Goal: Task Accomplishment & Management: Use online tool/utility

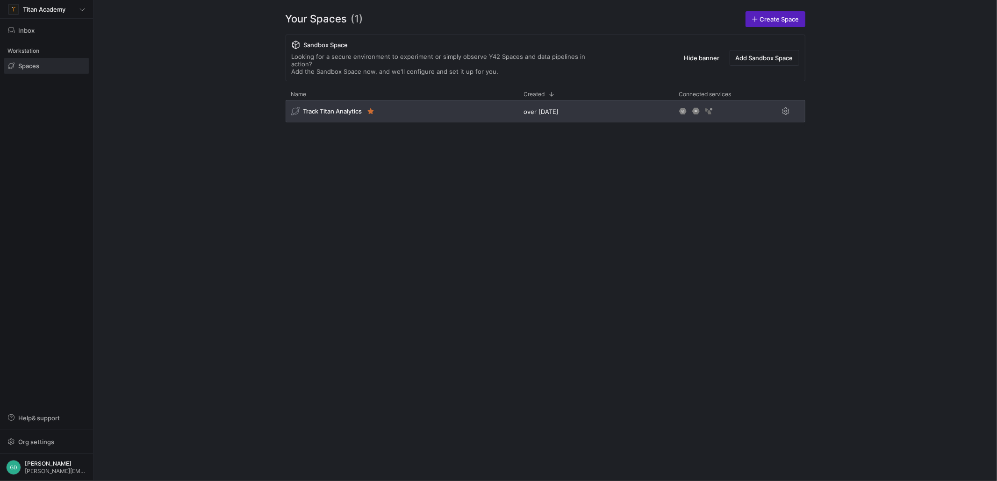
click at [312, 114] on div "Track Titan Analytics" at bounding box center [402, 111] width 233 height 22
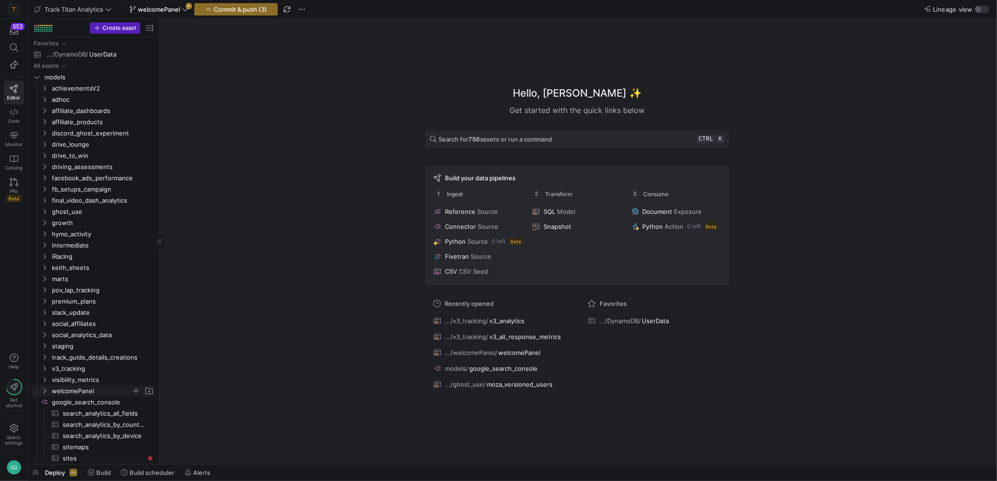
click at [70, 393] on span "welcomePanel" at bounding box center [91, 391] width 79 height 11
click at [74, 405] on span "welcomePanel​​​​​​​​​​" at bounding box center [101, 402] width 86 height 11
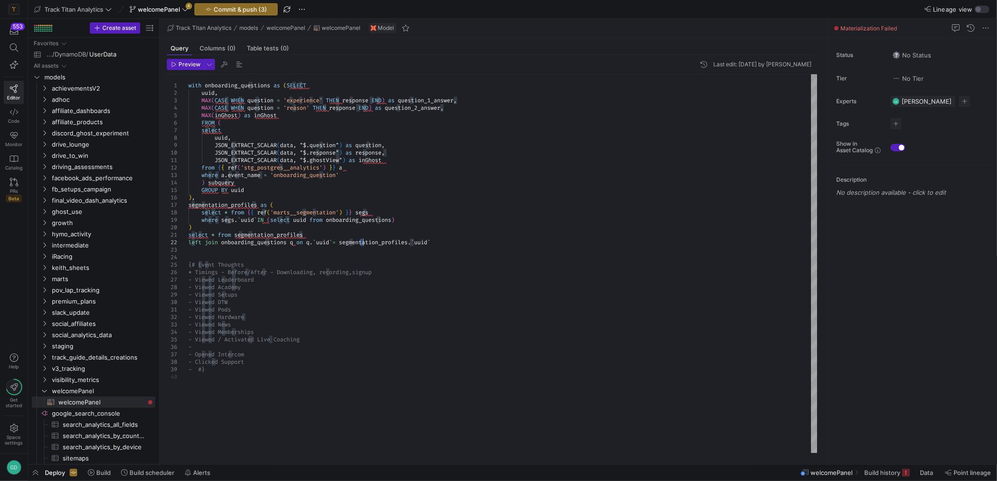
click at [362, 244] on div "with onboarding_questions as ( SELECT uuid , MAX ( CASE WHEN question = 'experi…" at bounding box center [502, 263] width 629 height 379
click at [384, 257] on div "with onboarding_questions as ( SELECT uuid , MAX ( CASE WHEN question = 'experi…" at bounding box center [502, 263] width 629 height 379
click at [880, 479] on span at bounding box center [886, 472] width 53 height 15
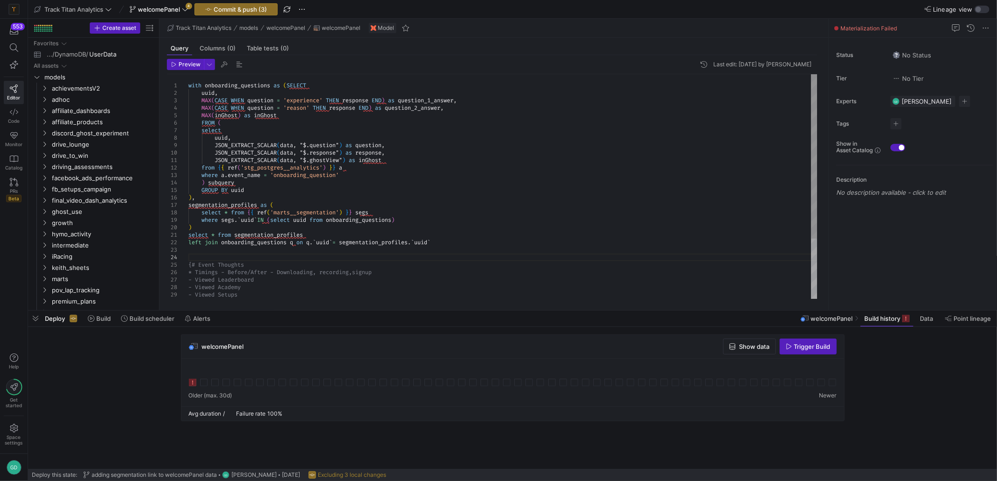
click at [254, 229] on div "with onboarding_questions as ( SELECT uuid , MAX ( CASE WHEN question = 'experi…" at bounding box center [502, 227] width 629 height 307
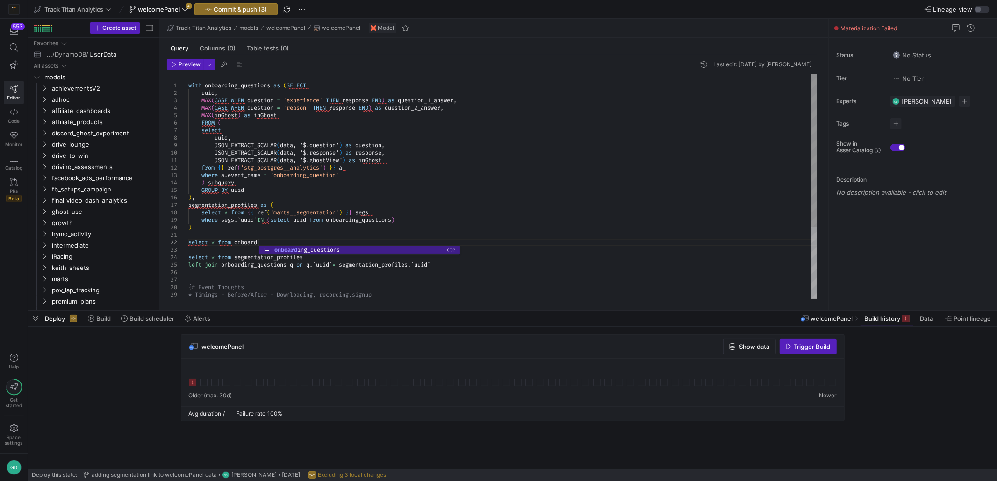
scroll to position [7, 69]
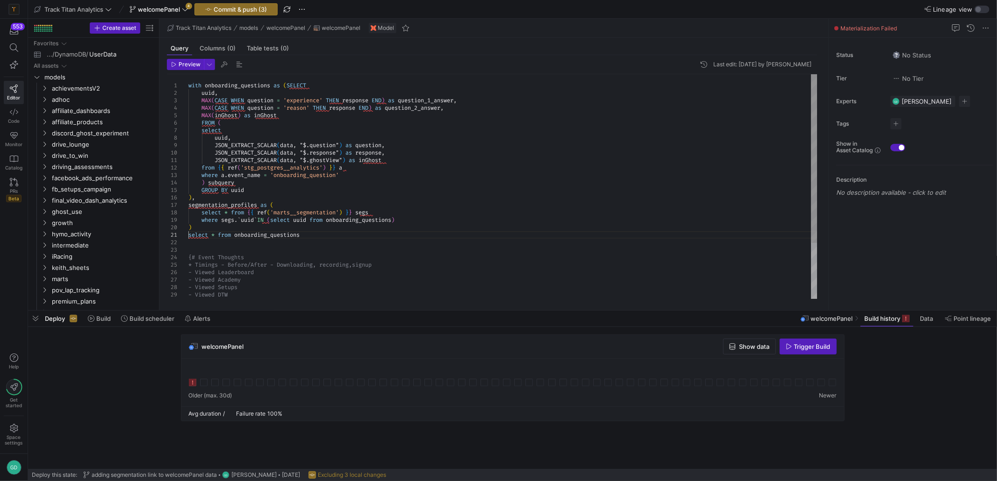
type textarea "JSON_EXTRACT_SCALAR(data, "$.ghostView") as inGhost from {{ ref('stg_postgres__…"
click at [474, 224] on div "with onboarding_questions as ( SELECT uuid , MAX ( CASE WHEN question = 'experi…" at bounding box center [502, 223] width 629 height 299
click at [810, 345] on span "Trigger Build" at bounding box center [812, 346] width 36 height 7
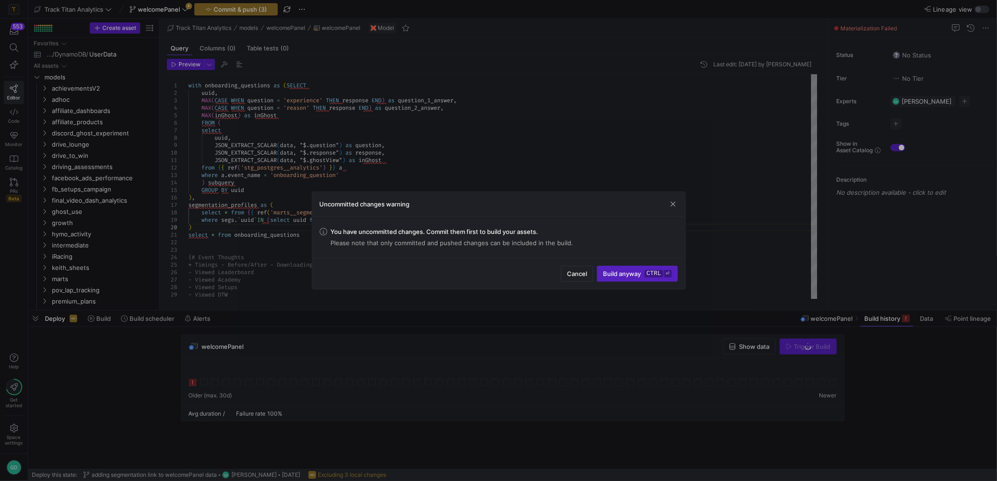
click at [553, 266] on div "Cancel Build anyway ctrl ⏎" at bounding box center [498, 273] width 373 height 31
click at [565, 267] on span "button" at bounding box center [576, 273] width 31 height 15
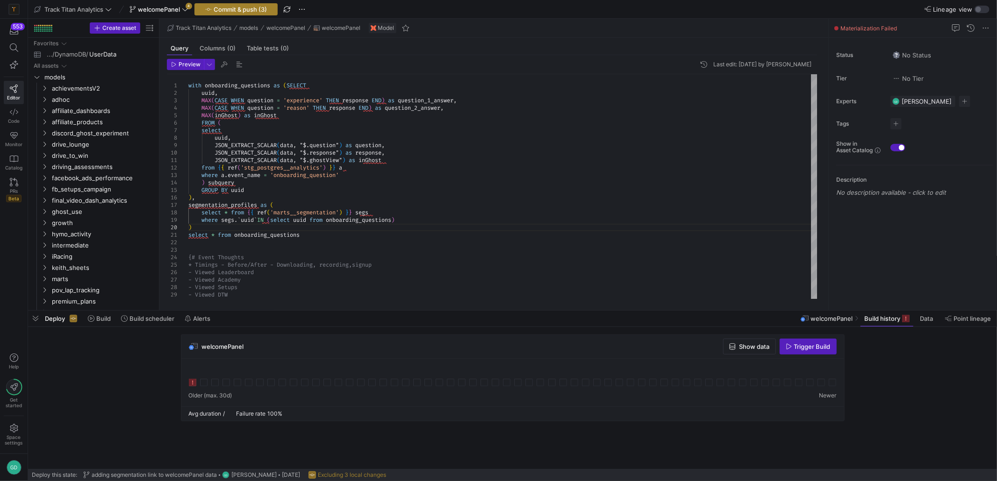
click at [263, 8] on span "Commit & push (3)" at bounding box center [240, 9] width 53 height 7
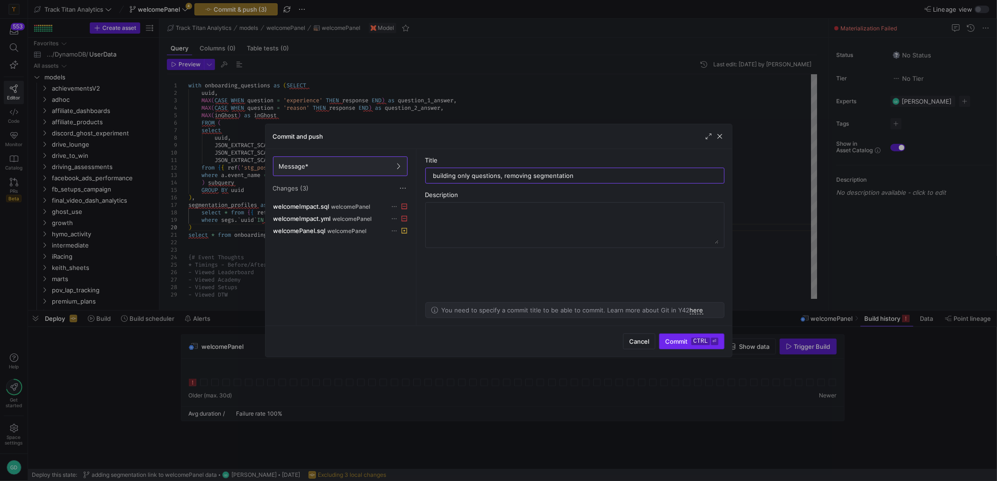
type input "building only questions, removing segmentation"
click at [702, 343] on kbd "ctrl" at bounding box center [700, 341] width 18 height 7
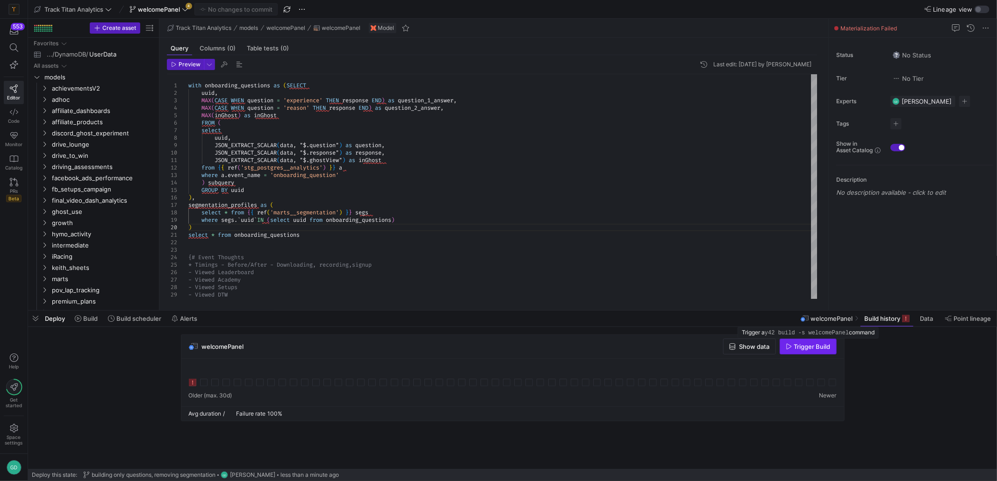
click at [817, 344] on span "Trigger Build" at bounding box center [812, 346] width 36 height 7
click at [315, 239] on div "with onboarding_questions as ( SELECT uuid , MAX ( CASE WHEN question = 'experi…" at bounding box center [502, 223] width 629 height 299
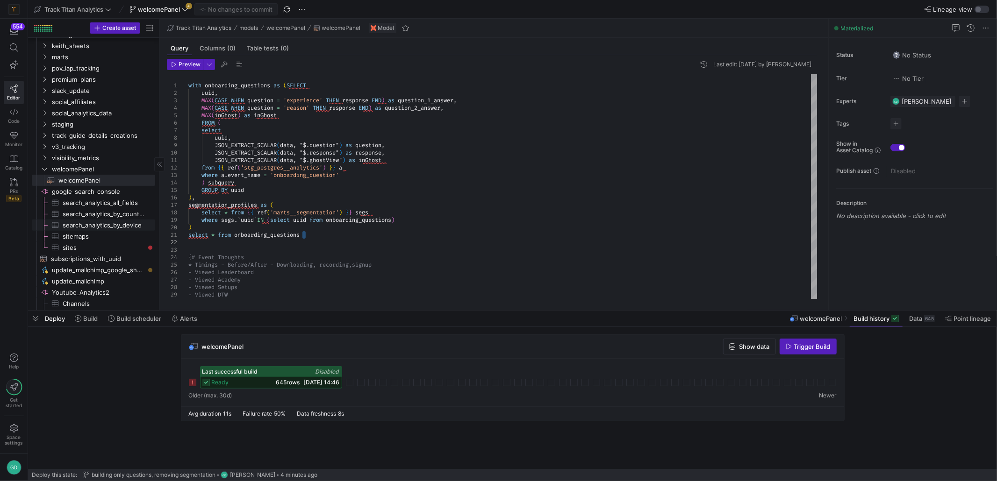
scroll to position [300, 0]
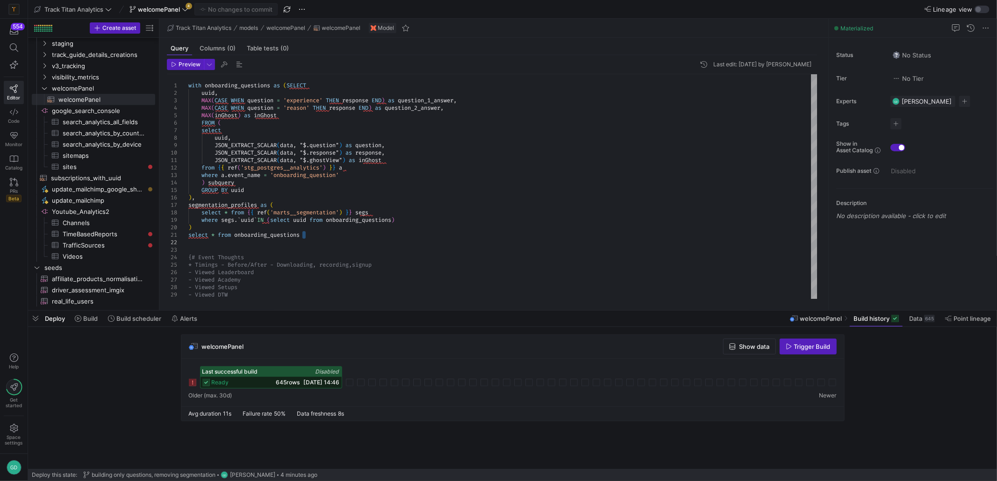
click at [292, 373] on div "Last successful build Disabled" at bounding box center [270, 372] width 141 height 10
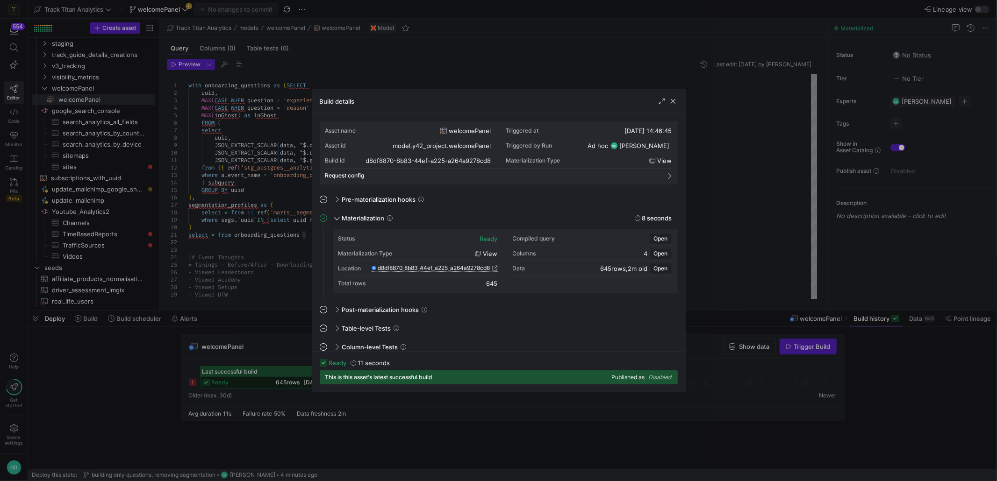
click at [405, 267] on span "d8df8870_8b83_44ef_a225_a264a9278cd8" at bounding box center [434, 268] width 112 height 7
click at [674, 99] on span "button" at bounding box center [672, 101] width 9 height 9
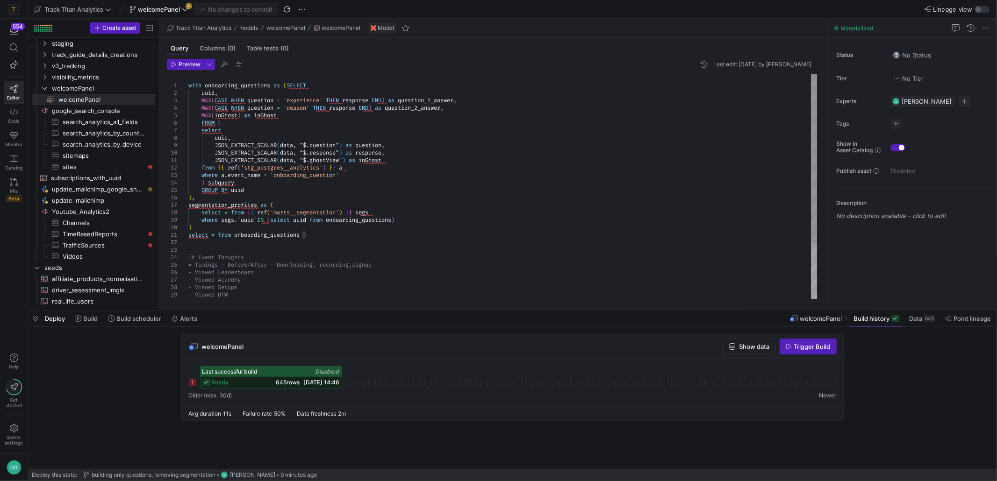
type textarea "JSON_EXTRACT_SCALAR(data, "$.ghostView") as inGhost from {{ ref('stg_postgres__…"
click at [436, 169] on div "with onboarding_questions as ( SELECT uuid , MAX ( CASE WHEN question = 'experi…" at bounding box center [502, 223] width 629 height 299
